Goal: Navigation & Orientation: Go to known website

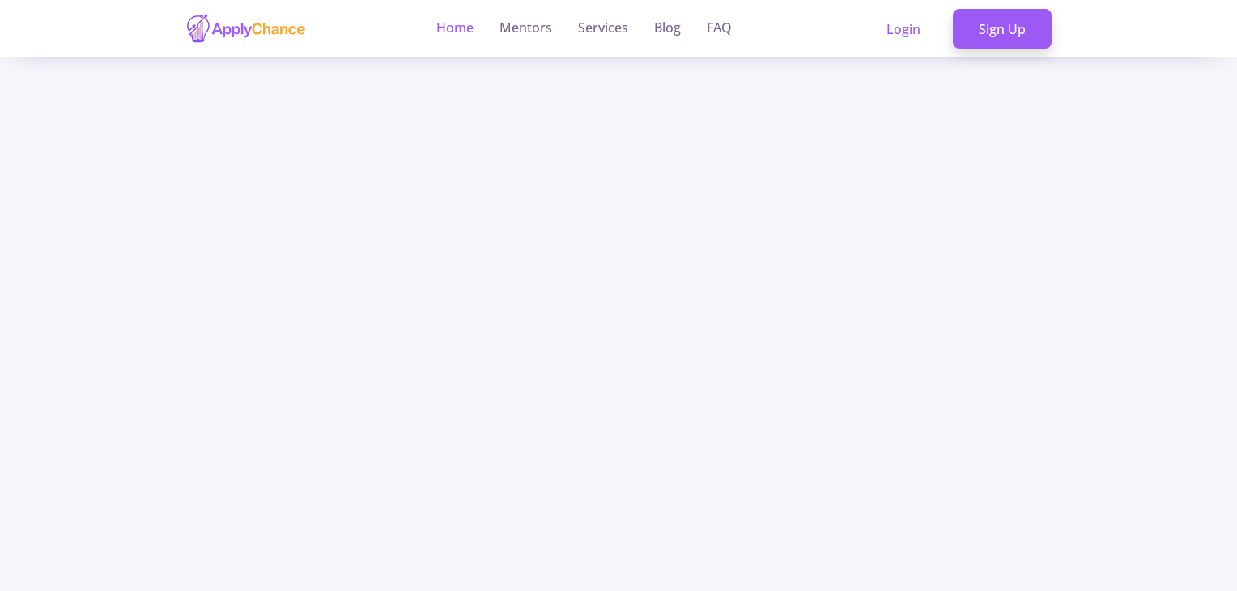
click at [453, 33] on link "Home" at bounding box center [454, 28] width 37 height 57
